Goal: Task Accomplishment & Management: Use online tool/utility

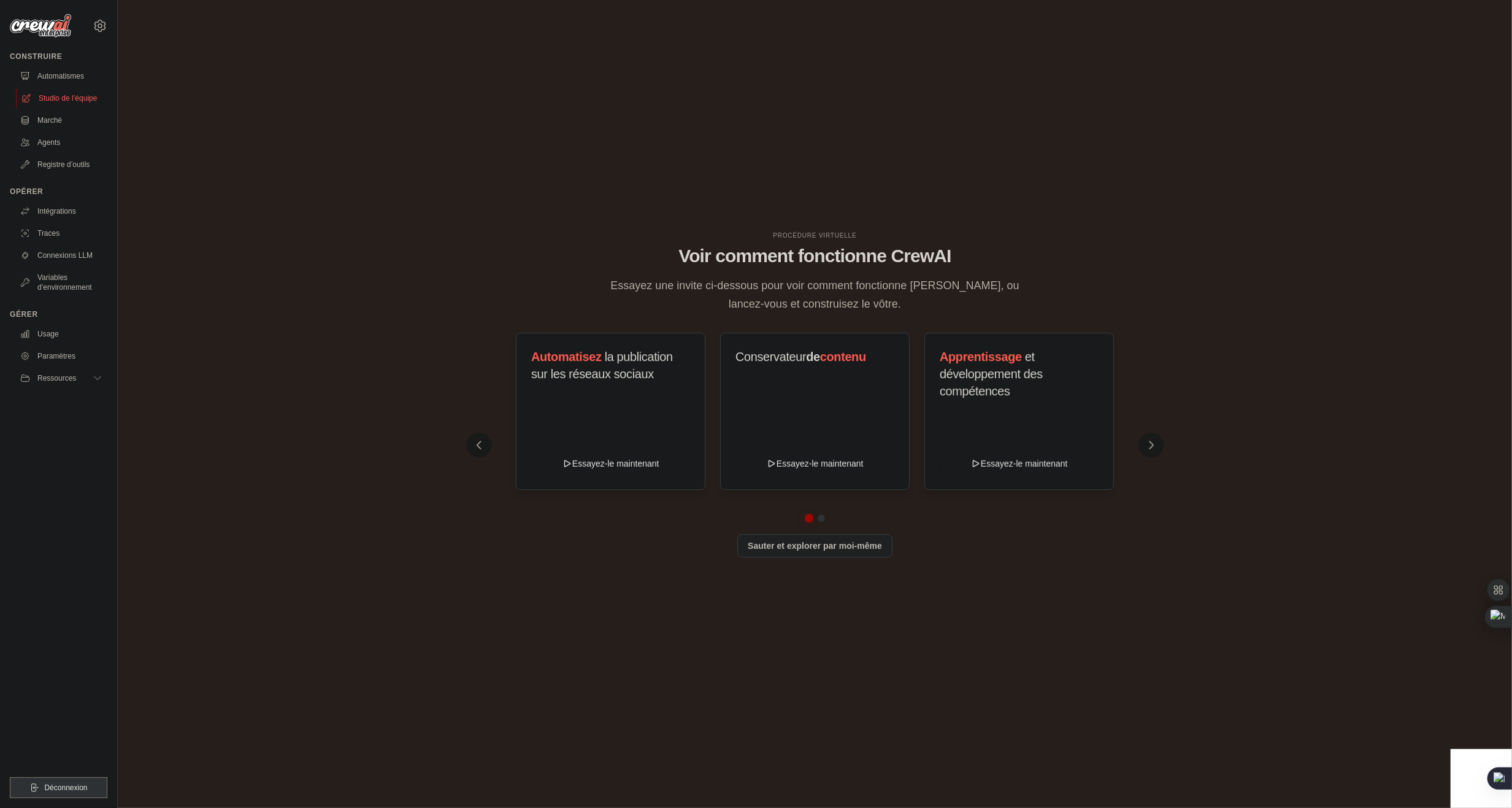
click at [53, 99] on font "Studio de l’équipe" at bounding box center [68, 98] width 58 height 9
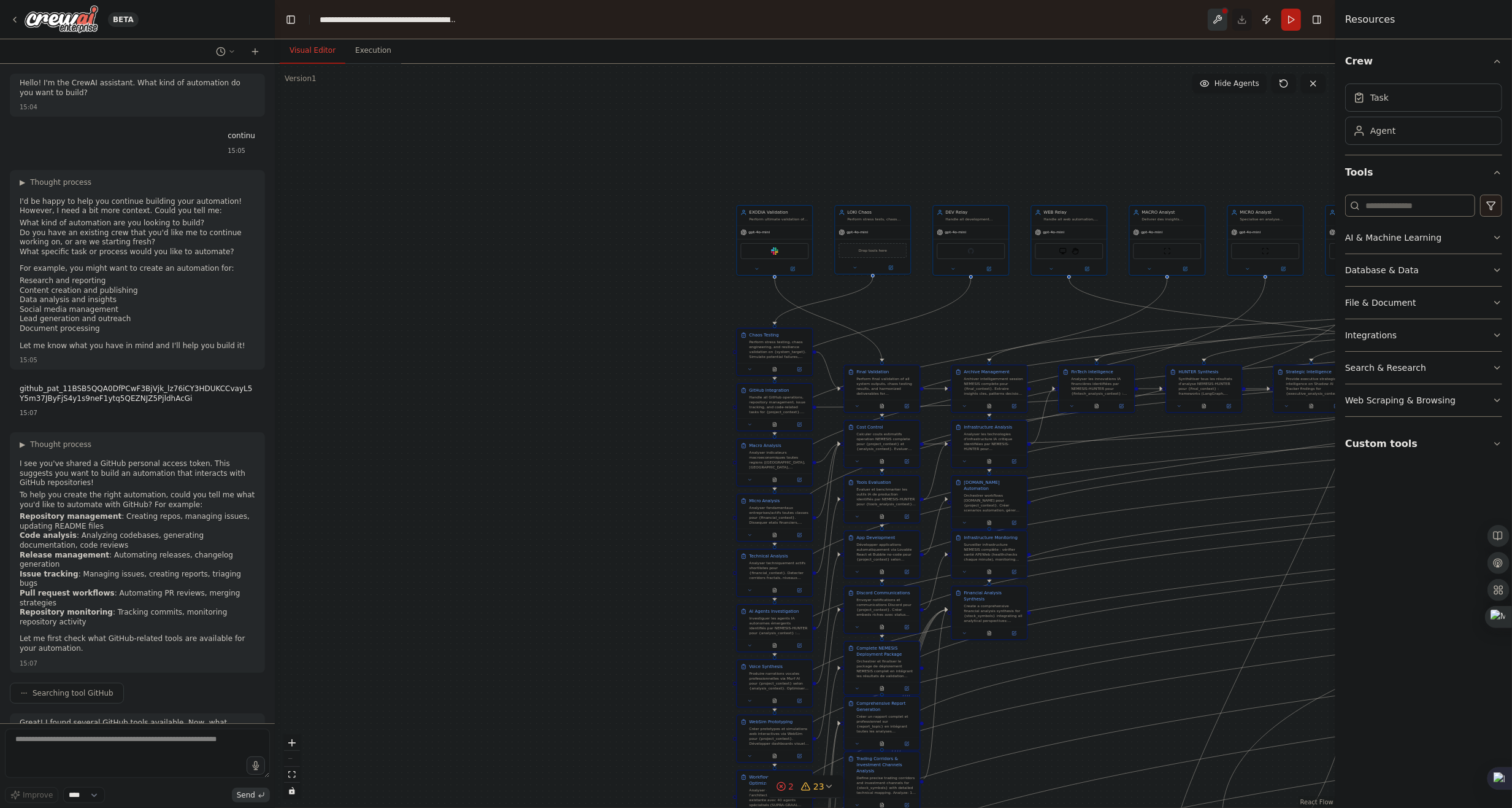
scroll to position [165766, 0]
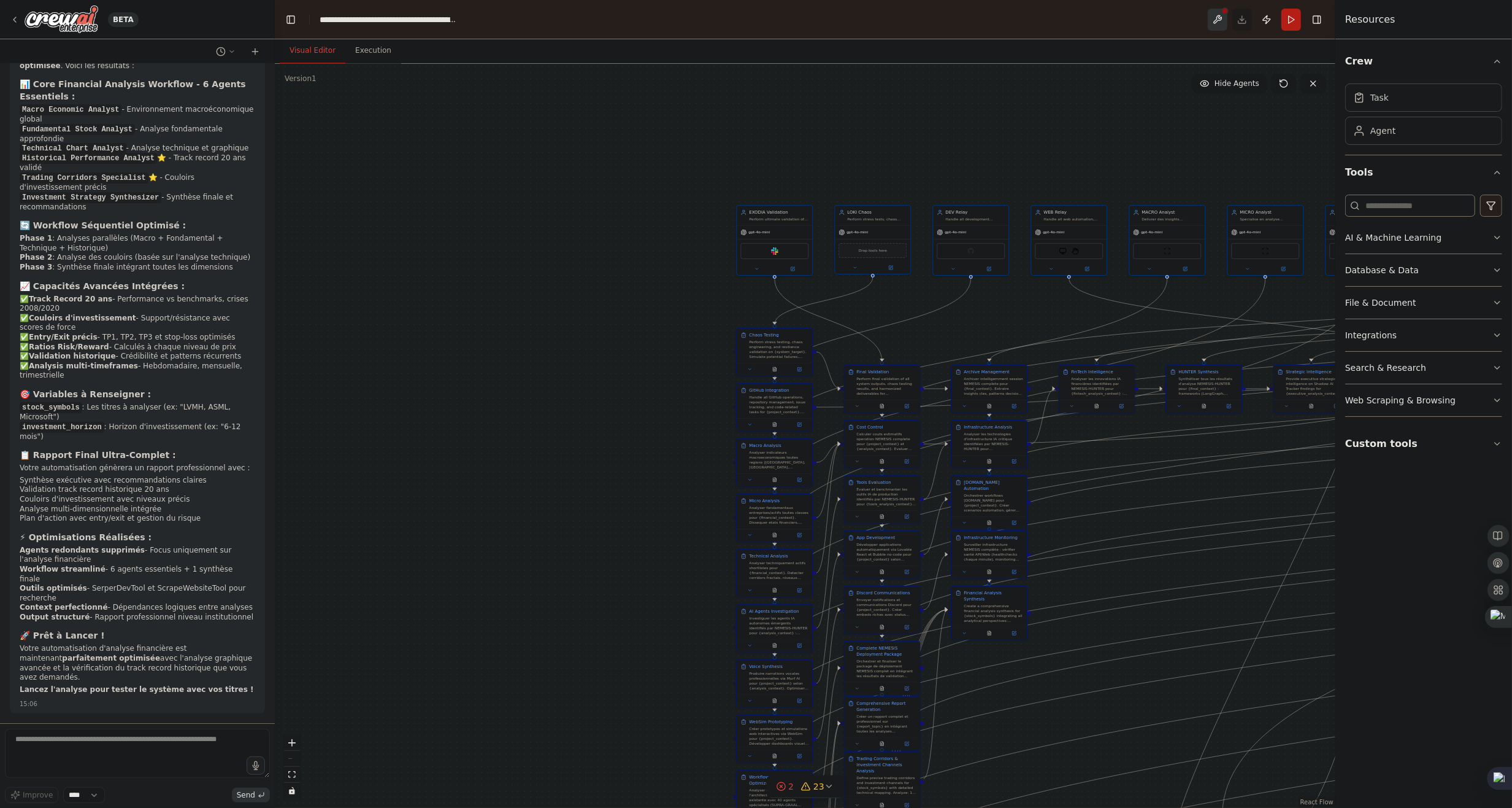
click at [1213, 18] on button at bounding box center [1218, 20] width 20 height 22
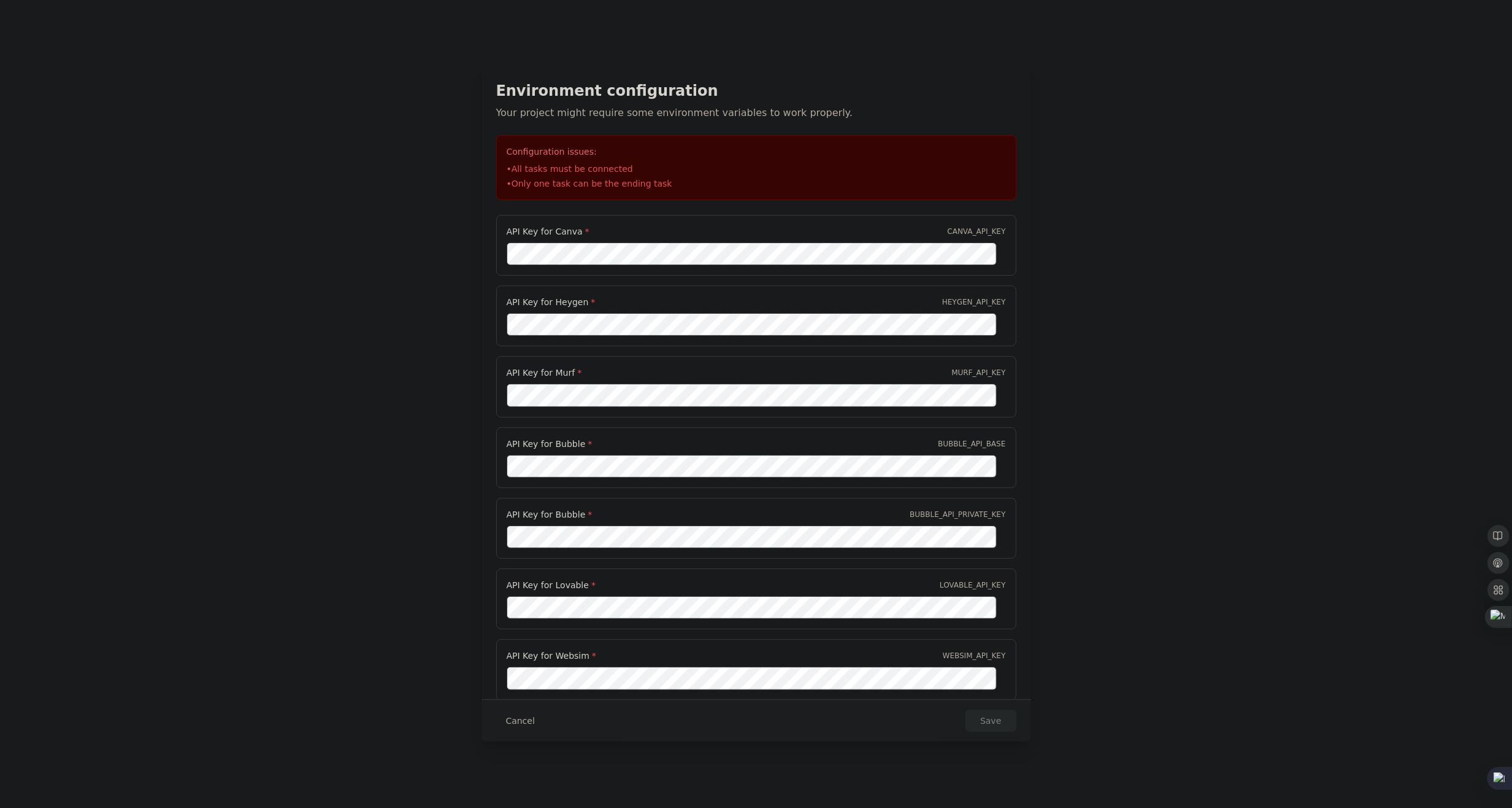
drag, startPoint x: 1396, startPoint y: 437, endPoint x: 1390, endPoint y: 433, distance: 7.2
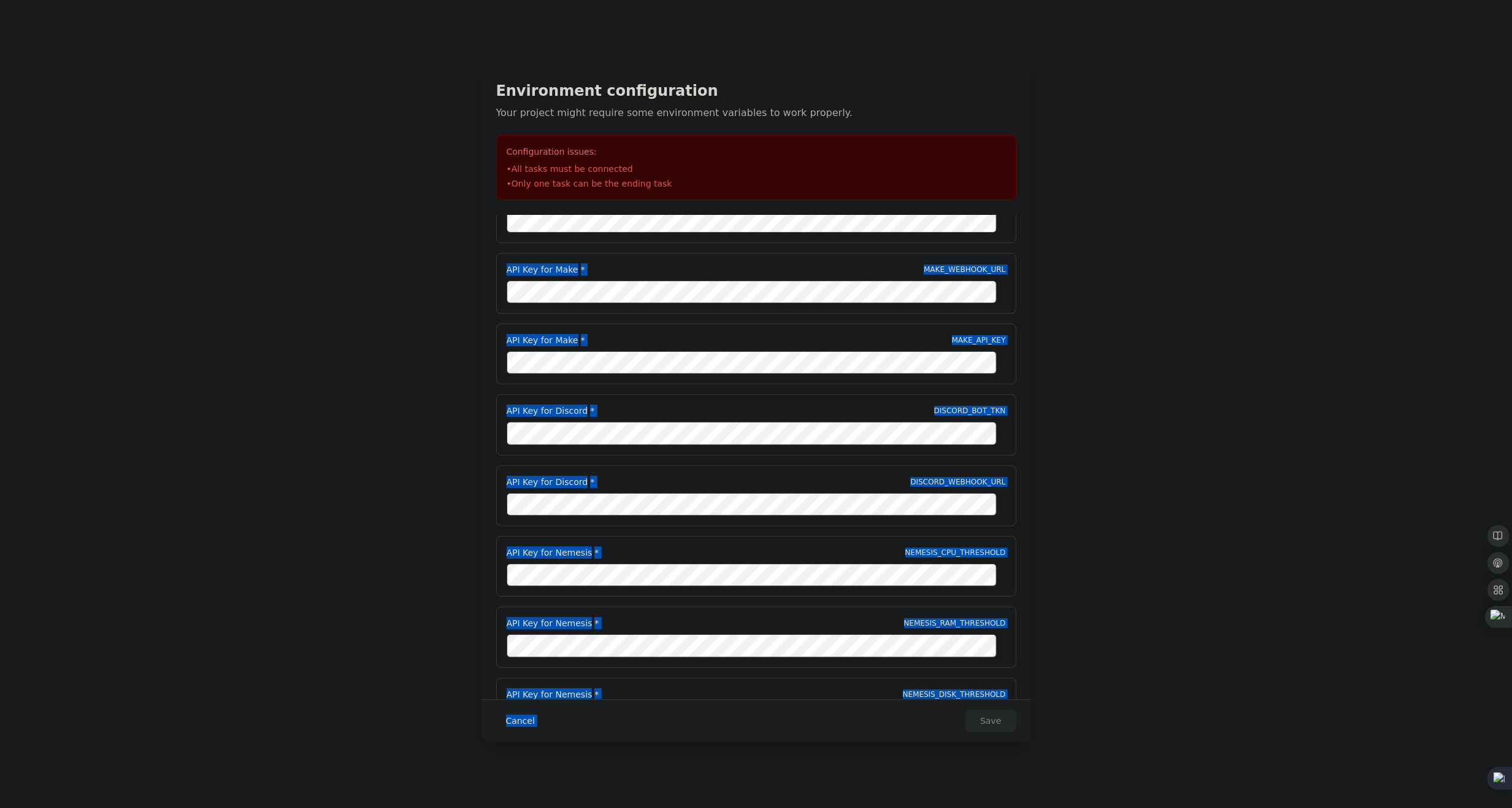
scroll to position [506, 0]
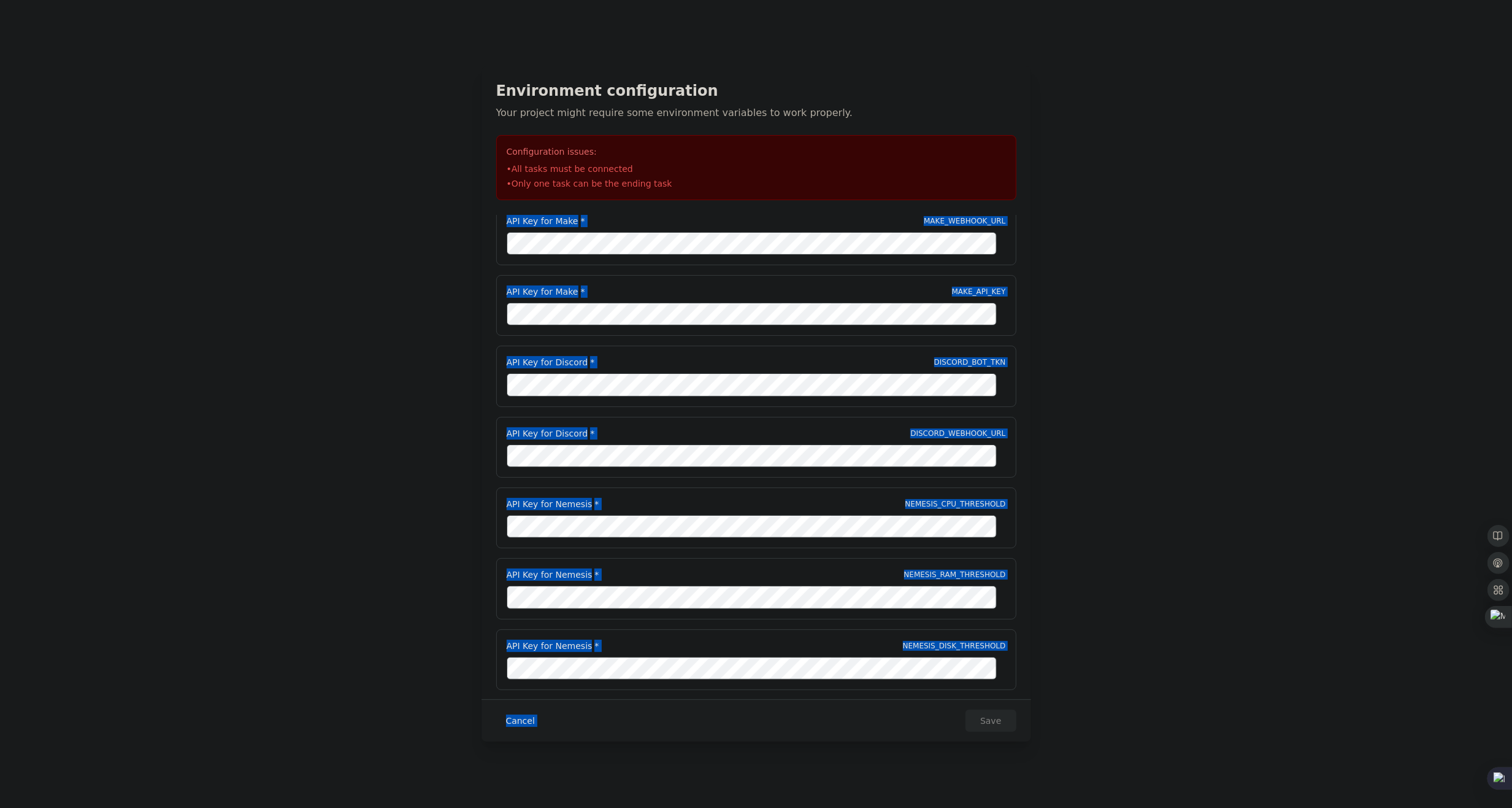
drag, startPoint x: 460, startPoint y: 230, endPoint x: 946, endPoint y: 704, distance: 678.9
click at [946, 704] on div "Environment configuration Your project might require some environment variables…" at bounding box center [756, 404] width 1512 height 808
copy div "API Key for Canva * CANVA_API_KEY API Key for Heygen * HEYGEN_API_KEY API Key f…"
click at [522, 720] on button "Cancel" at bounding box center [520, 721] width 49 height 22
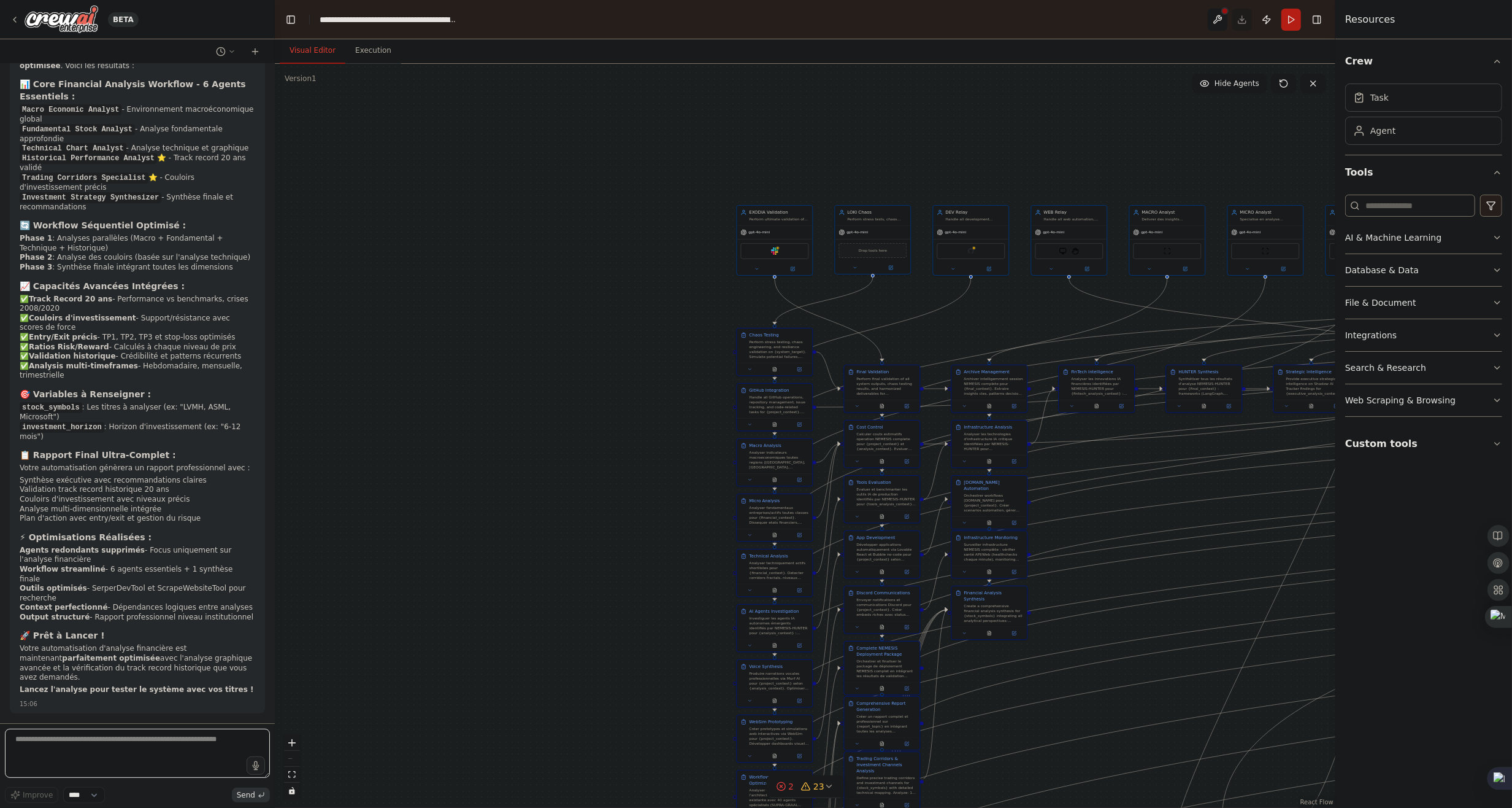
click at [161, 738] on textarea at bounding box center [138, 752] width 265 height 49
paste textarea "**********"
click at [92, 769] on textarea "**********" at bounding box center [138, 752] width 265 height 49
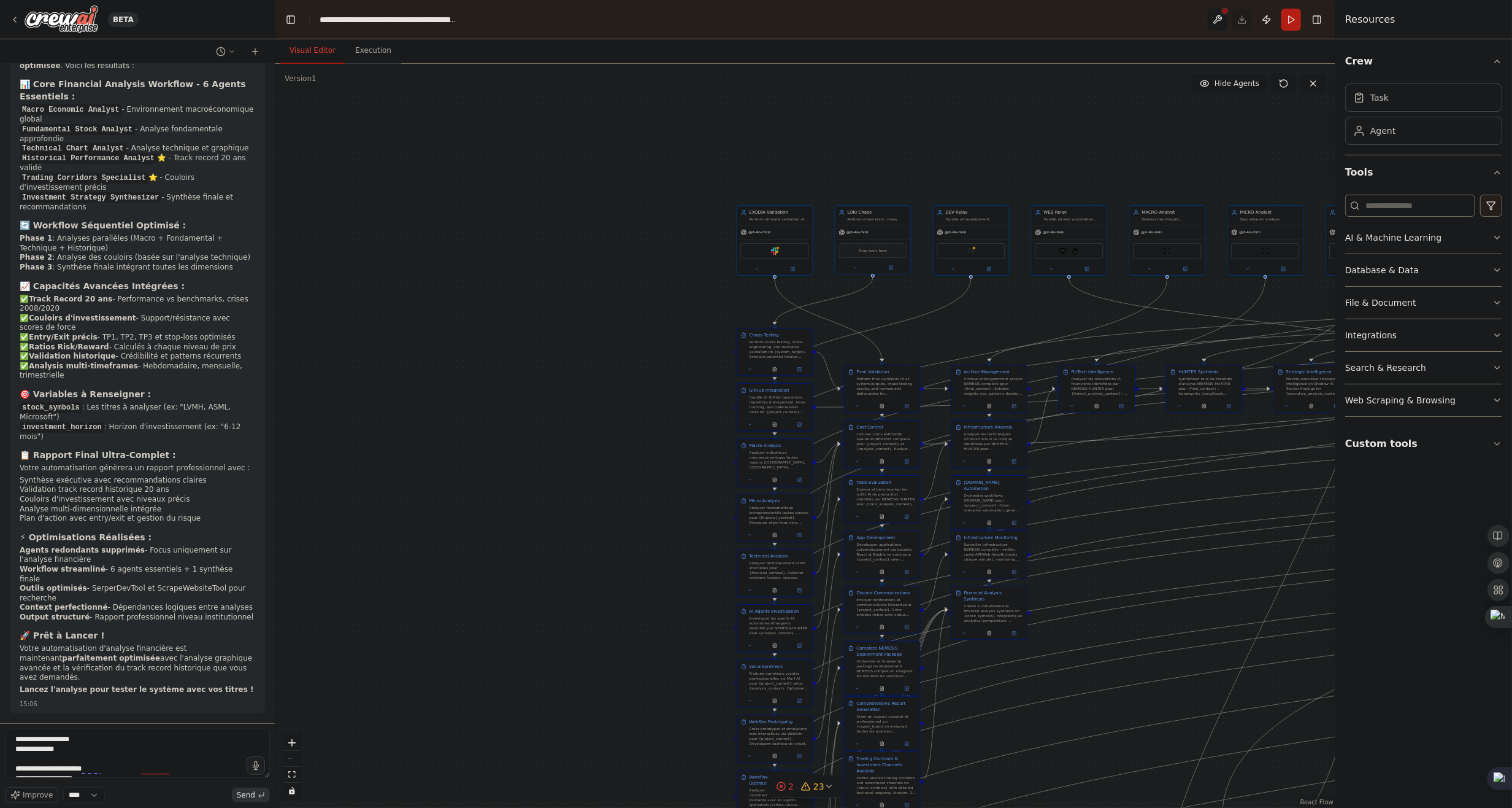
click at [404, 488] on div ".deletable-edge-delete-btn { width: 20px; height: 20px; border: 0px solid #ffff…" at bounding box center [805, 436] width 1061 height 744
click at [791, 786] on span "2" at bounding box center [791, 786] width 5 height 12
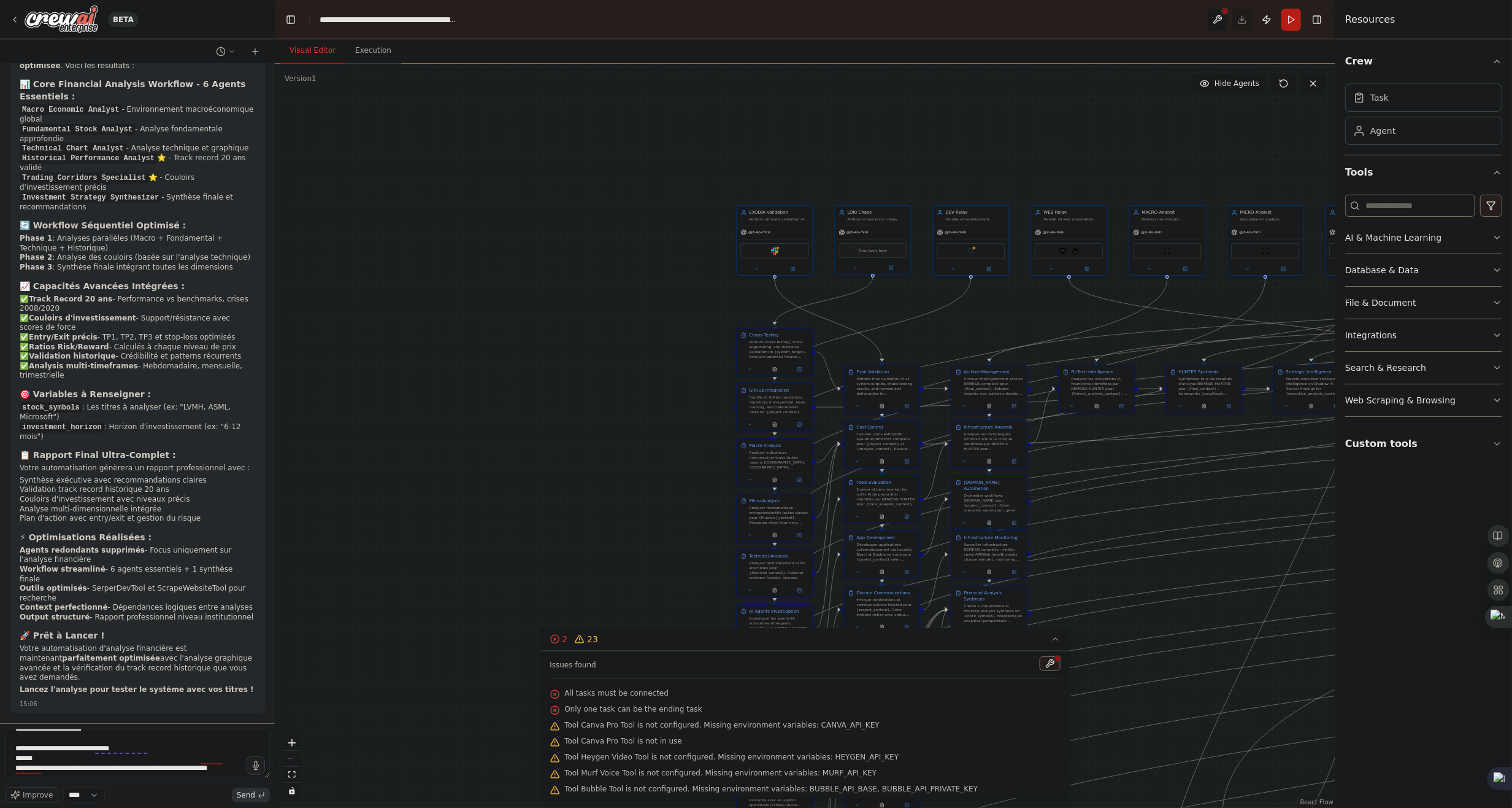
click at [1224, 10] on div at bounding box center [1225, 11] width 8 height 8
click at [1218, 21] on button at bounding box center [1218, 20] width 20 height 22
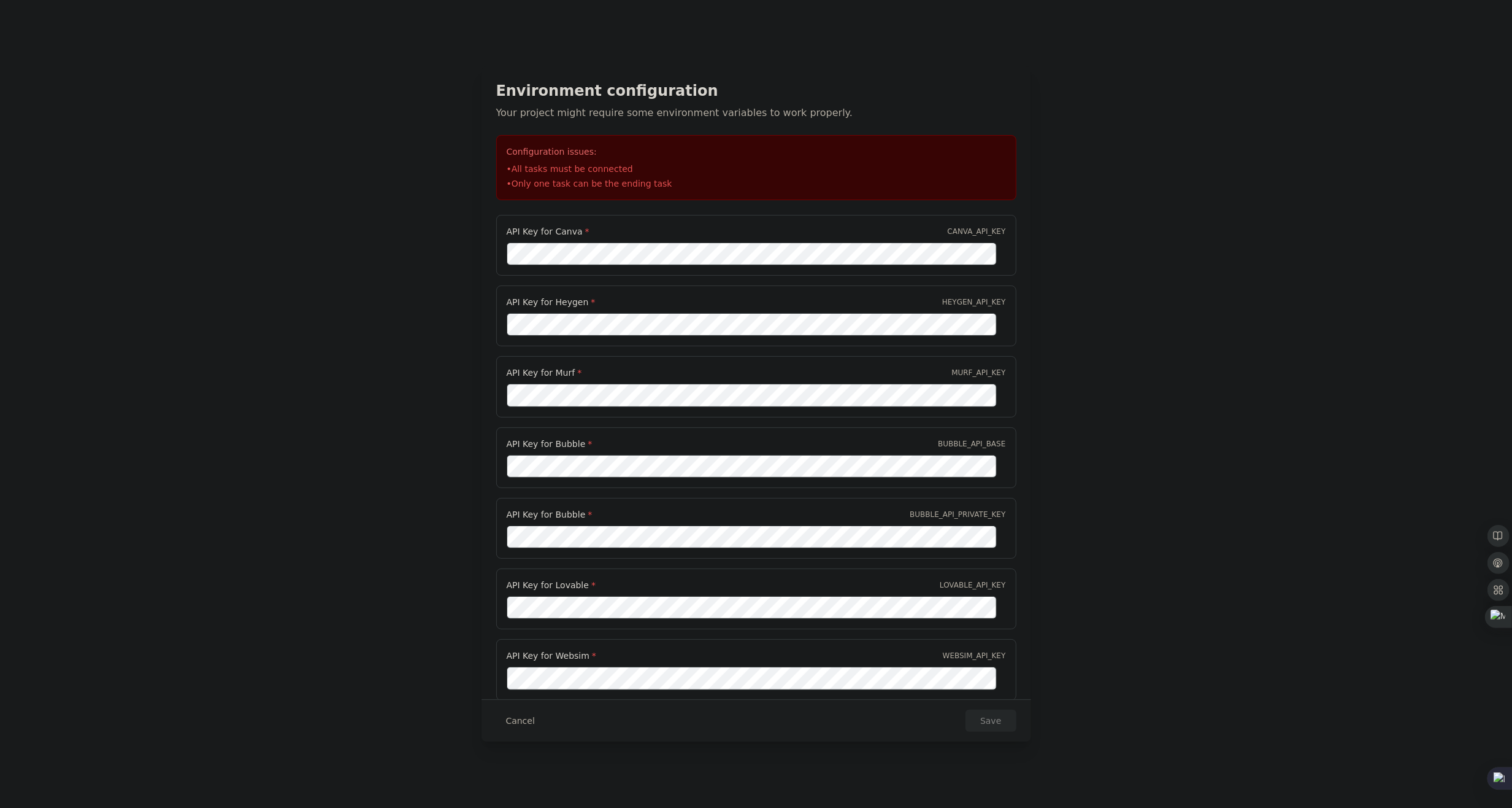
scroll to position [505, 0]
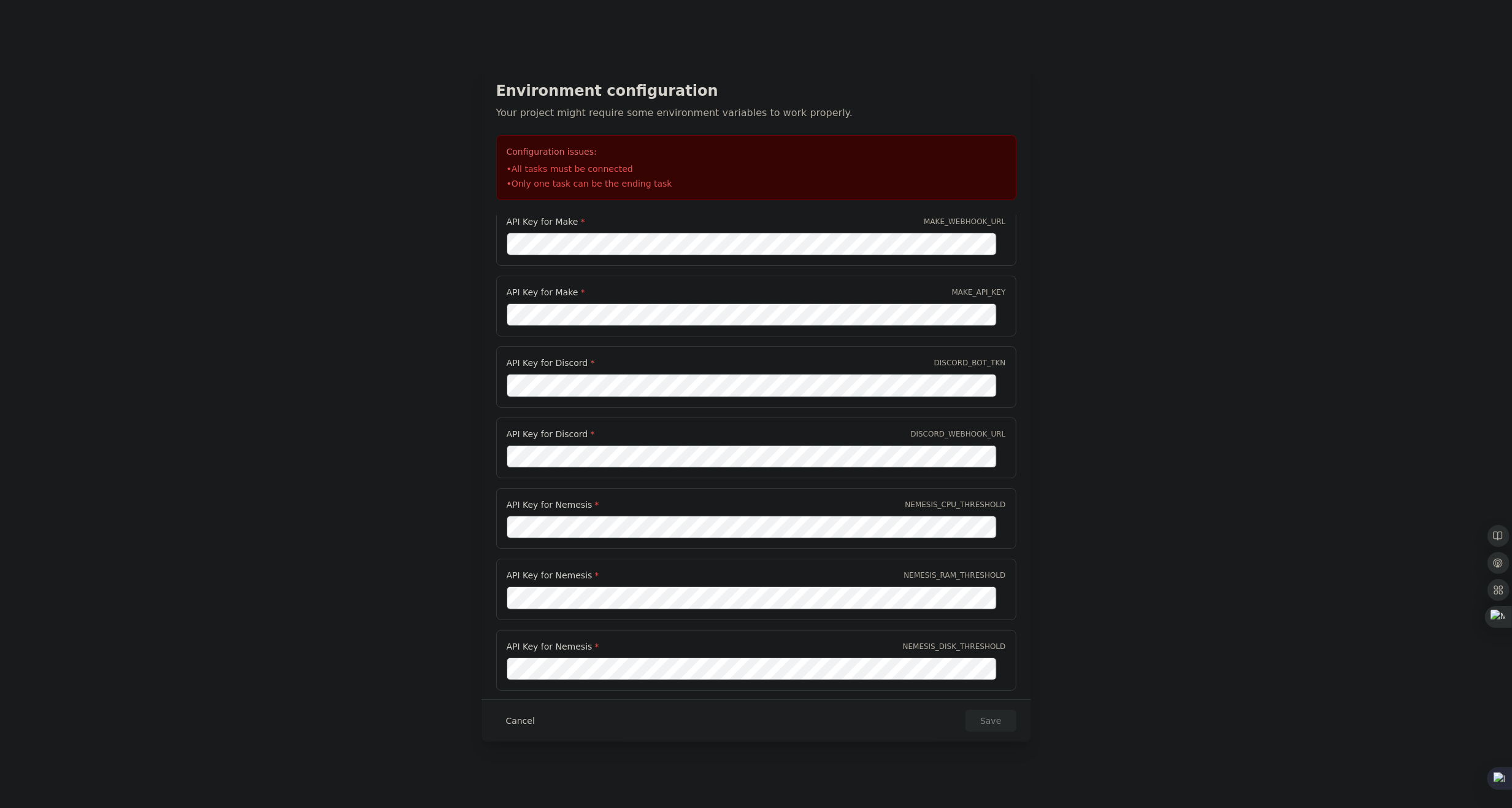
click at [519, 722] on button "Cancel" at bounding box center [520, 721] width 49 height 22
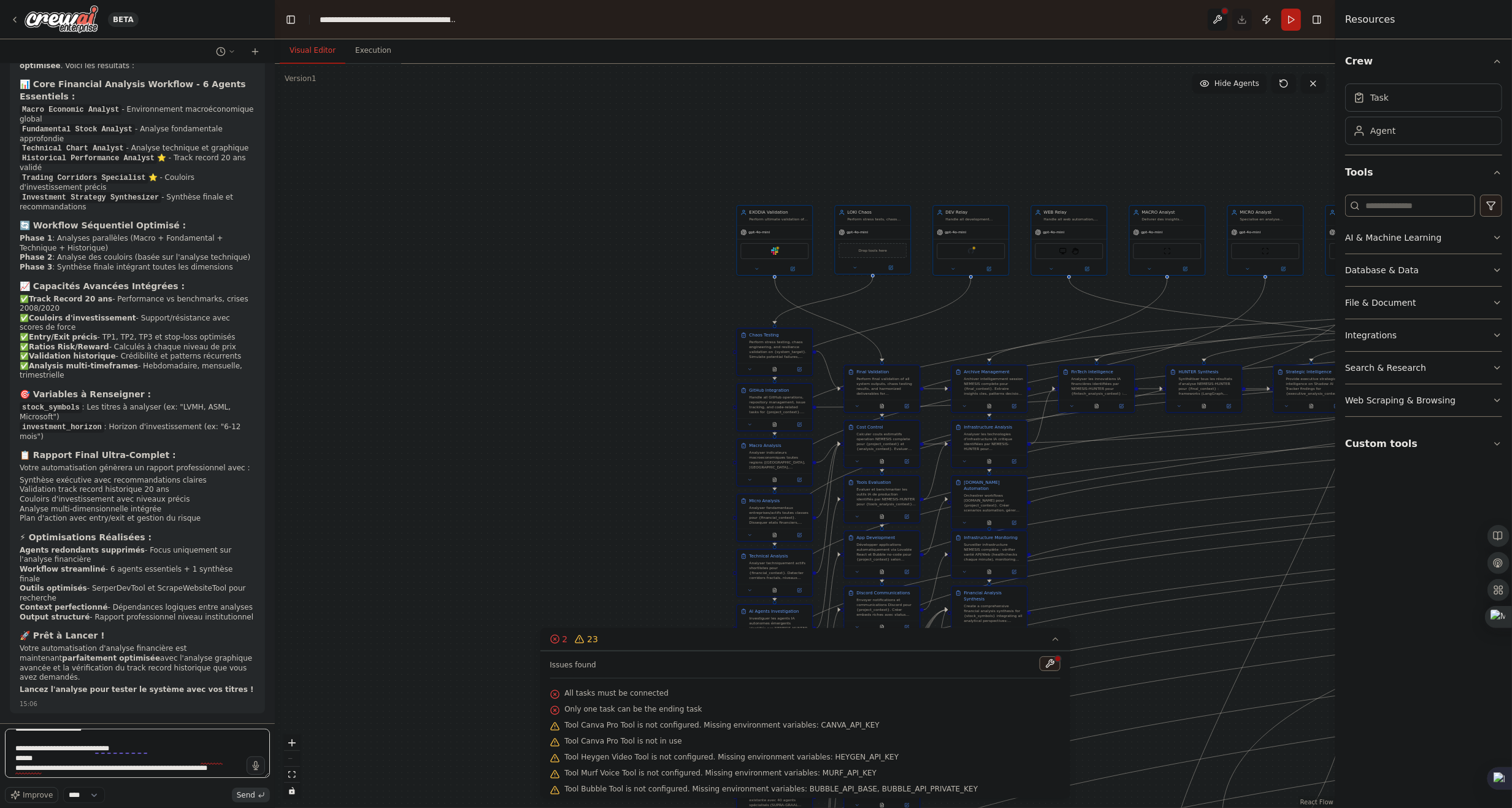
click at [225, 769] on textarea "**********" at bounding box center [138, 752] width 265 height 49
type textarea "**********"
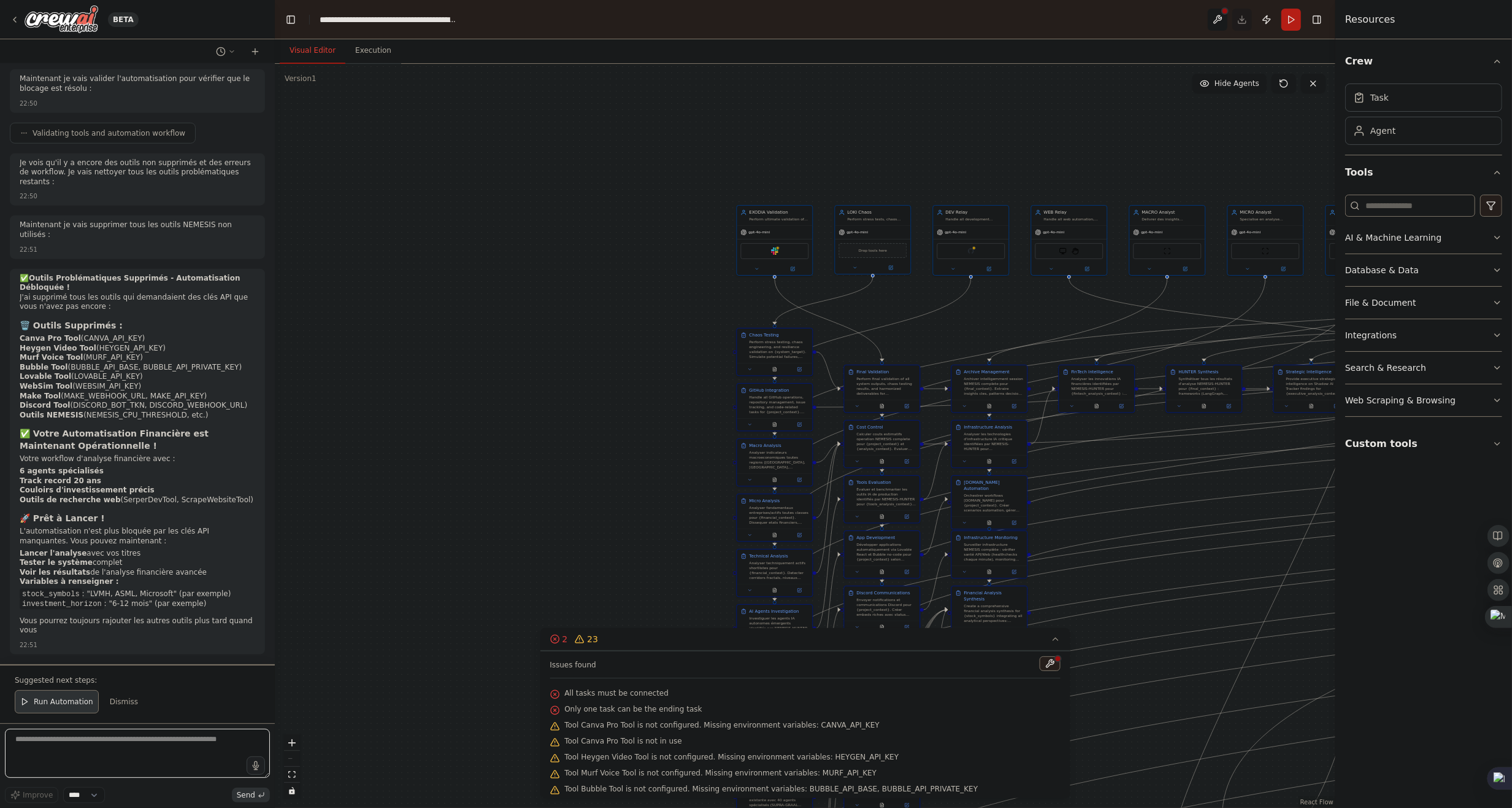
scroll to position [166763, 0]
